Goal: Download file/media

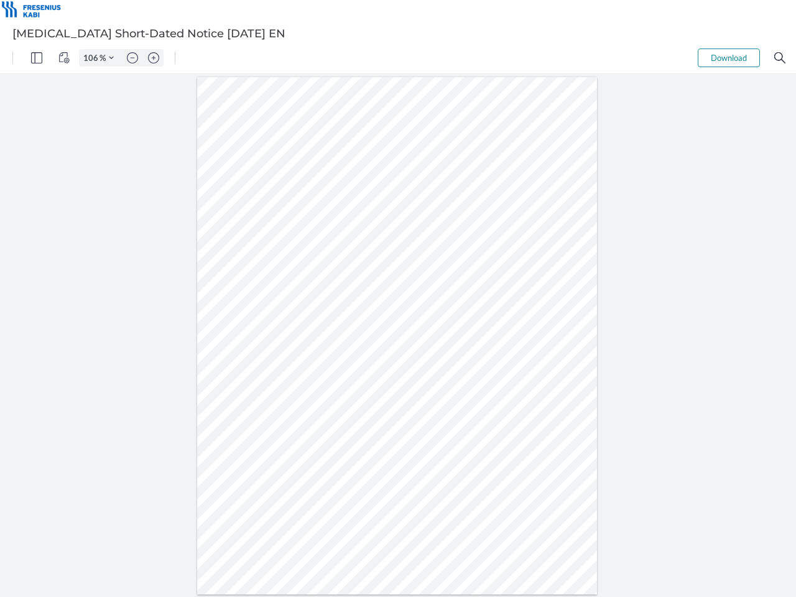
click at [37, 58] on img "Panel" at bounding box center [36, 57] width 11 height 11
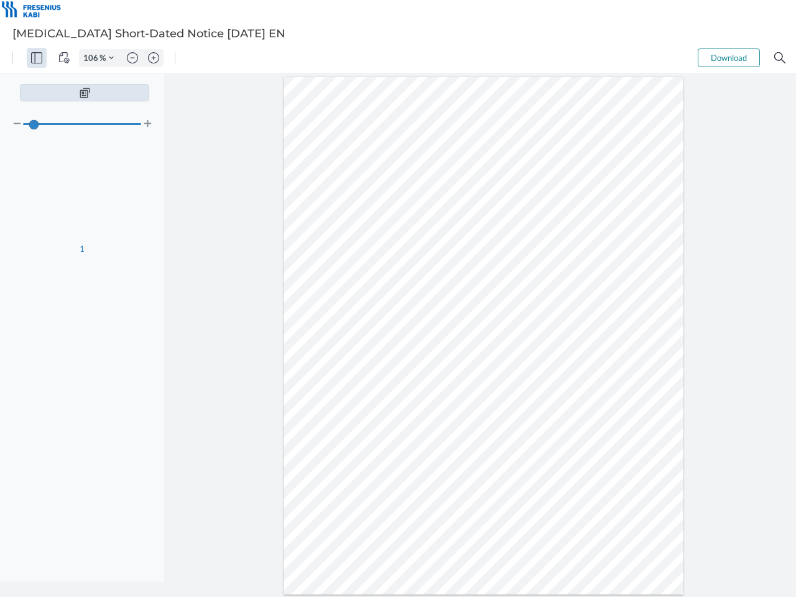
click at [64, 58] on img "View Controls" at bounding box center [63, 57] width 11 height 11
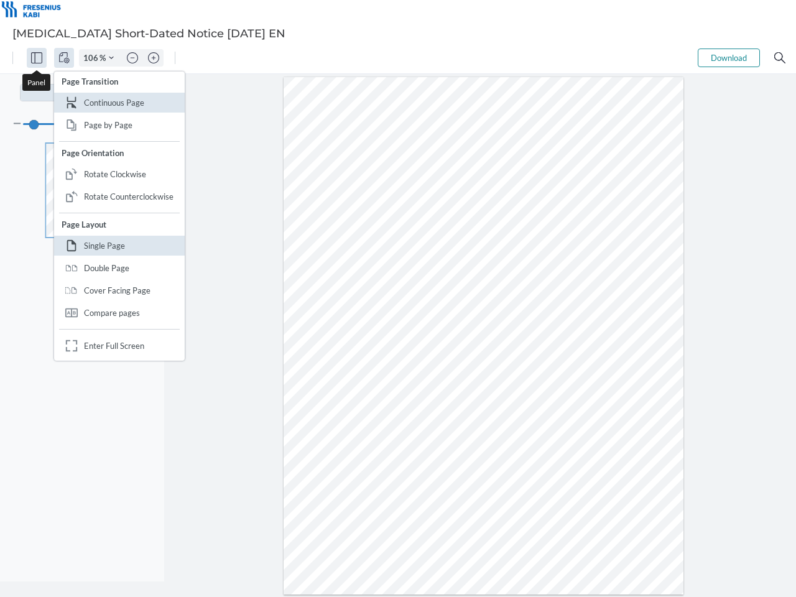
click at [93, 58] on input "106" at bounding box center [90, 57] width 20 height 11
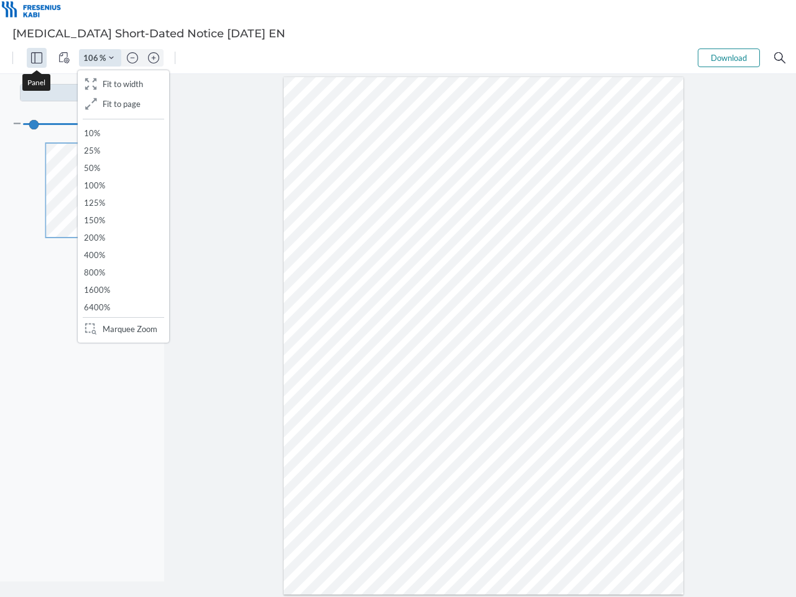
click at [111, 58] on img "Zoom Controls" at bounding box center [111, 57] width 5 height 5
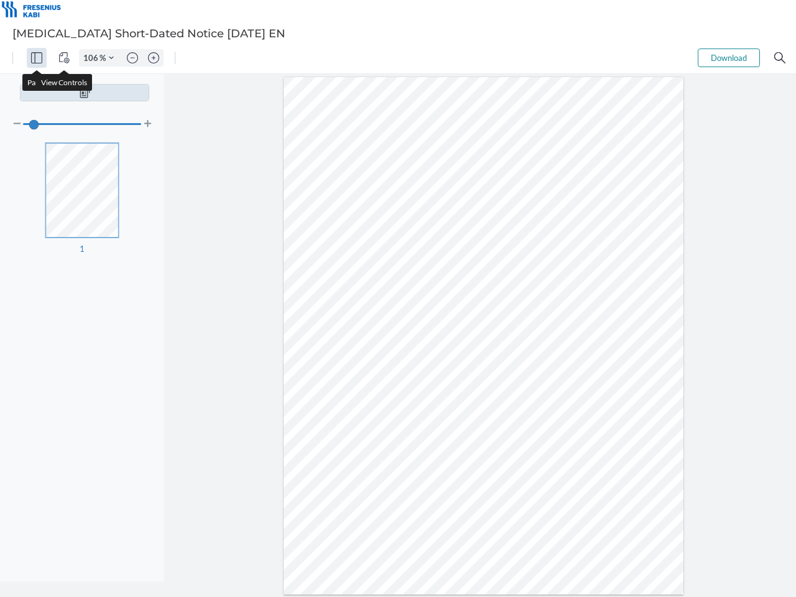
click at [132, 58] on img "Zoom out" at bounding box center [132, 57] width 11 height 11
click at [154, 58] on img "Zoom in" at bounding box center [153, 57] width 11 height 11
type input "106"
click at [729, 58] on button "Download" at bounding box center [729, 58] width 62 height 19
click at [780, 58] on img "Search" at bounding box center [779, 57] width 11 height 11
